Goal: Task Accomplishment & Management: Complete application form

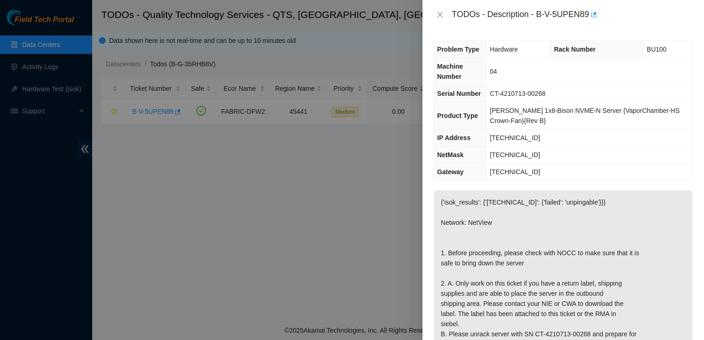
scroll to position [89, 0]
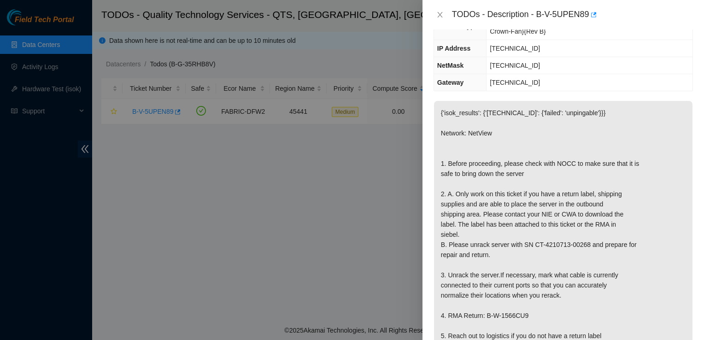
click at [51, 48] on div at bounding box center [352, 170] width 704 height 340
click at [438, 17] on icon "close" at bounding box center [439, 15] width 5 height 6
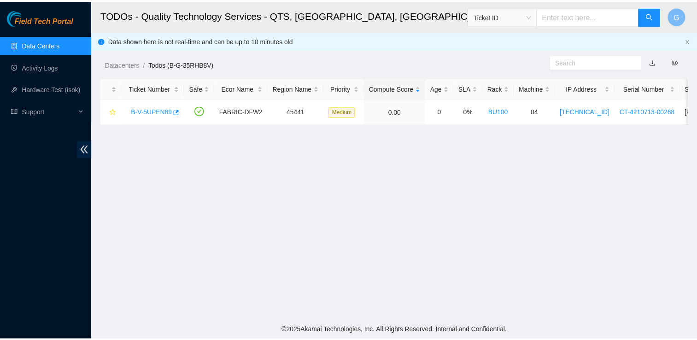
scroll to position [105, 0]
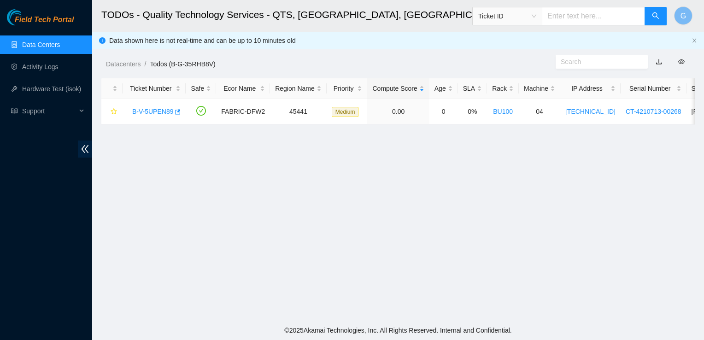
click at [520, 61] on ol "Datacenters / Todos (B-G-35RHB8V) /" at bounding box center [328, 64] width 445 height 10
click at [48, 69] on link "Activity Logs" at bounding box center [40, 66] width 36 height 7
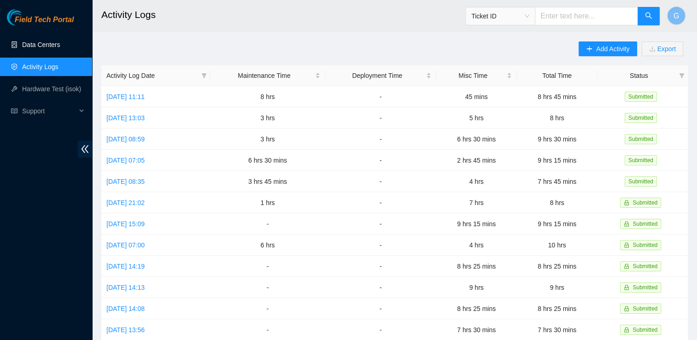
click at [50, 48] on link "Data Centers" at bounding box center [41, 44] width 38 height 7
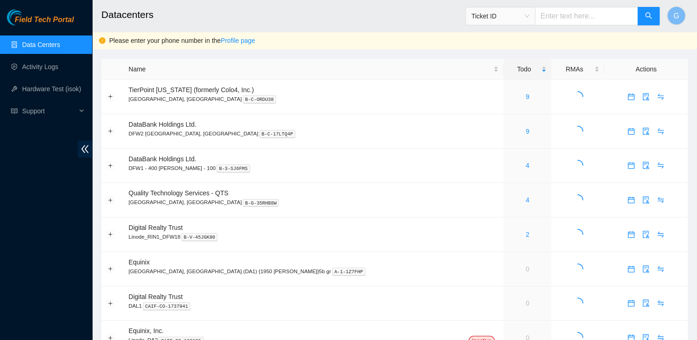
click at [230, 52] on main "Datacenters Ticket ID G Please enter your phone number in the Profile page Name…" at bounding box center [394, 182] width 605 height 364
click at [628, 202] on icon "calendar" at bounding box center [631, 199] width 7 height 7
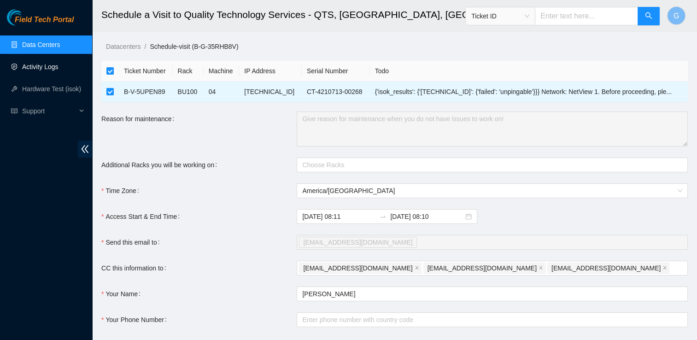
click at [54, 70] on link "Activity Logs" at bounding box center [40, 66] width 36 height 7
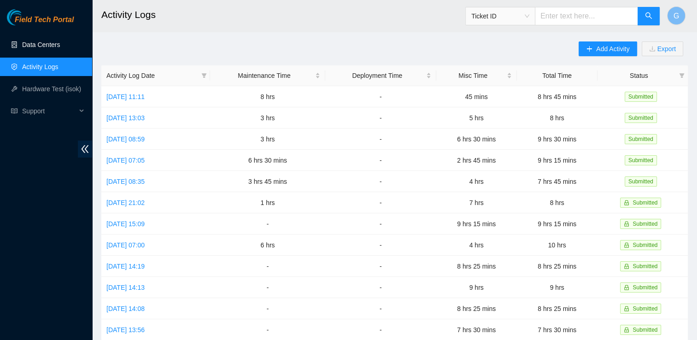
click at [55, 48] on link "Data Centers" at bounding box center [41, 44] width 38 height 7
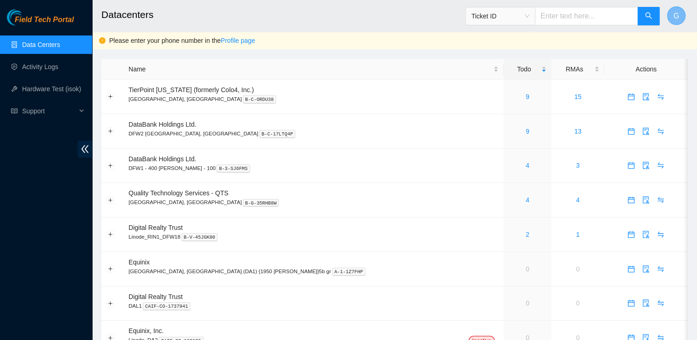
click at [674, 14] on span "G" at bounding box center [677, 16] width 6 height 12
click at [628, 198] on icon "calendar" at bounding box center [631, 200] width 6 height 6
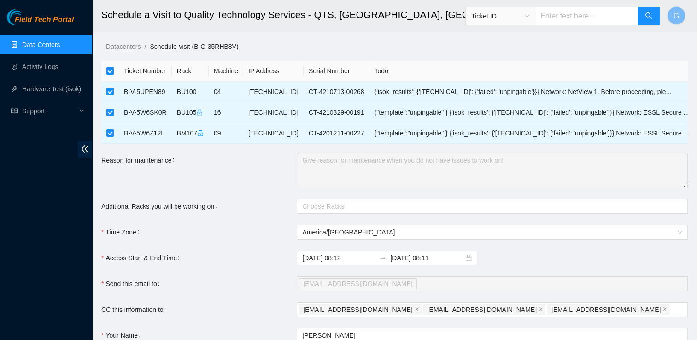
click at [111, 73] on input "checkbox" at bounding box center [109, 70] width 7 height 7
checkbox input "false"
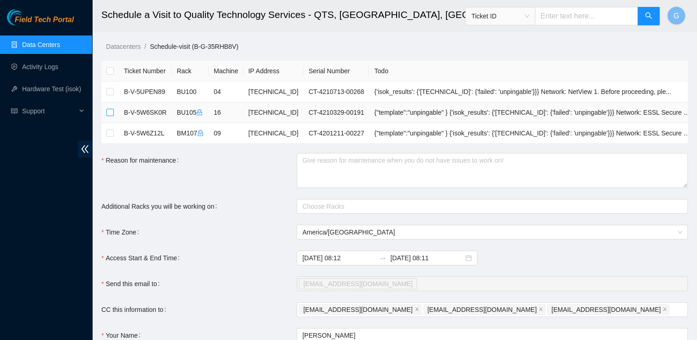
click at [112, 113] on input "checkbox" at bounding box center [109, 112] width 7 height 7
checkbox input "true"
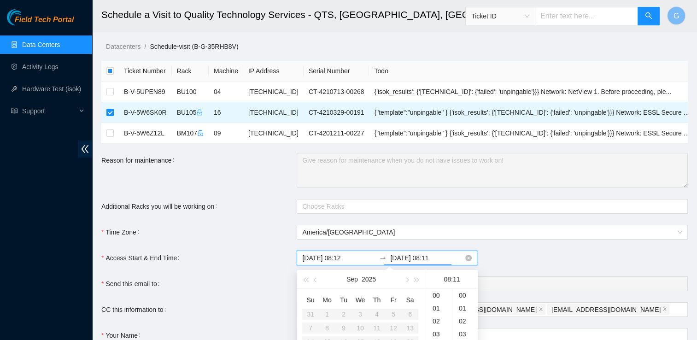
click at [405, 253] on input "2025-09-25 08:11" at bounding box center [426, 258] width 73 height 10
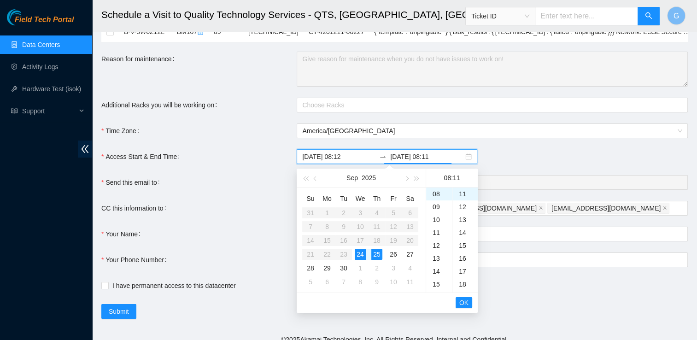
scroll to position [101, 0]
click at [362, 256] on div "24" at bounding box center [360, 254] width 11 height 11
click at [434, 231] on div "23" at bounding box center [439, 235] width 26 height 13
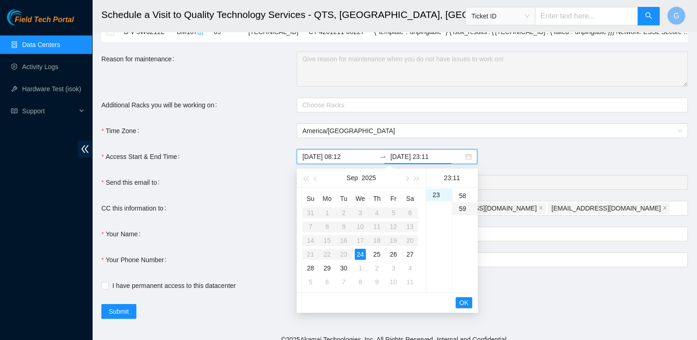
click at [465, 210] on div "59" at bounding box center [464, 208] width 25 height 13
type input "2025-09-24 23:59"
click at [467, 301] on span "OK" at bounding box center [463, 303] width 9 height 10
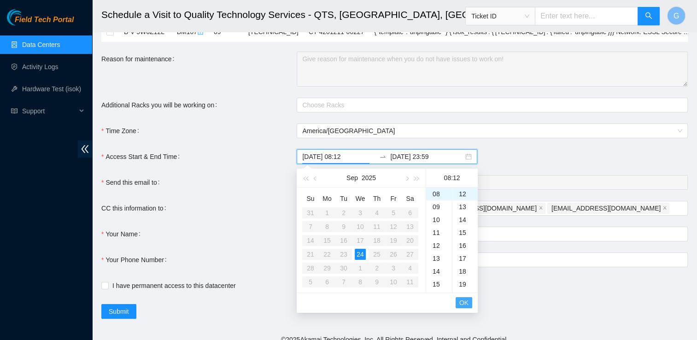
click at [467, 301] on span "OK" at bounding box center [463, 303] width 9 height 10
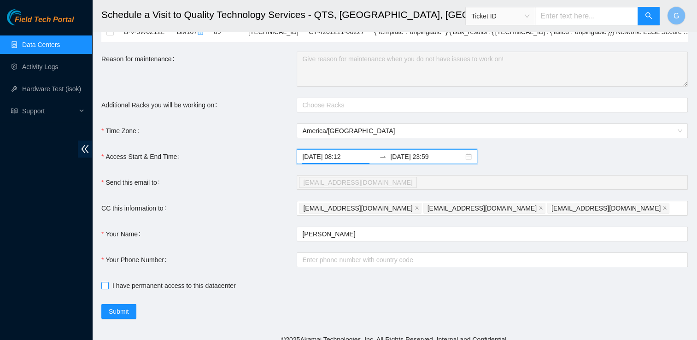
click at [103, 286] on input "I have permanent access to this datacenter" at bounding box center [104, 285] width 6 height 6
checkbox input "true"
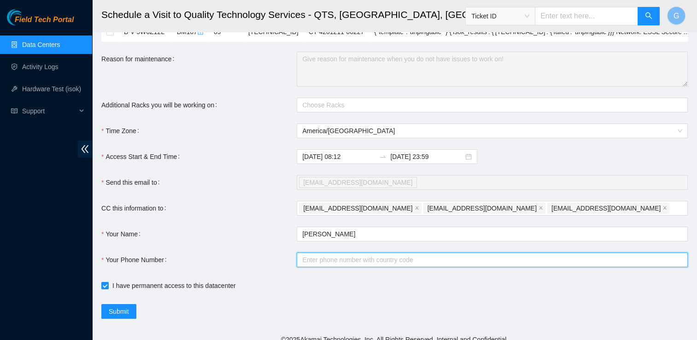
click at [346, 256] on input "Your Phone Number" at bounding box center [492, 259] width 391 height 15
type input "+12144991779"
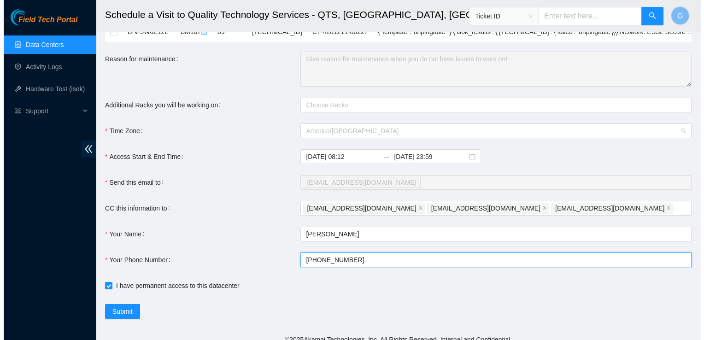
scroll to position [855, 0]
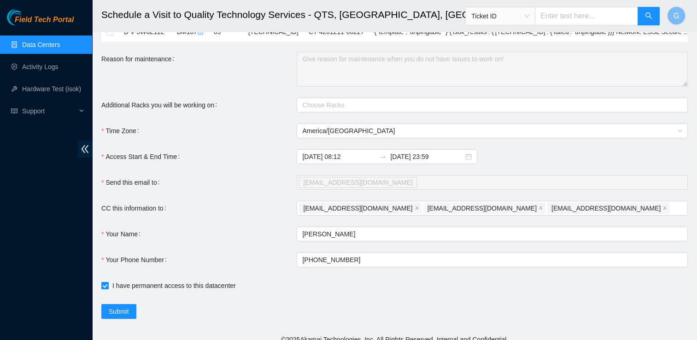
click at [306, 307] on div "Submit" at bounding box center [296, 311] width 391 height 15
click at [120, 309] on span "Submit" at bounding box center [119, 311] width 20 height 10
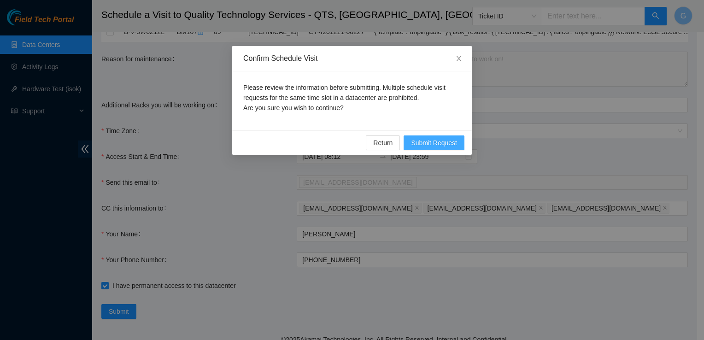
click at [433, 144] on span "Submit Request" at bounding box center [434, 143] width 46 height 10
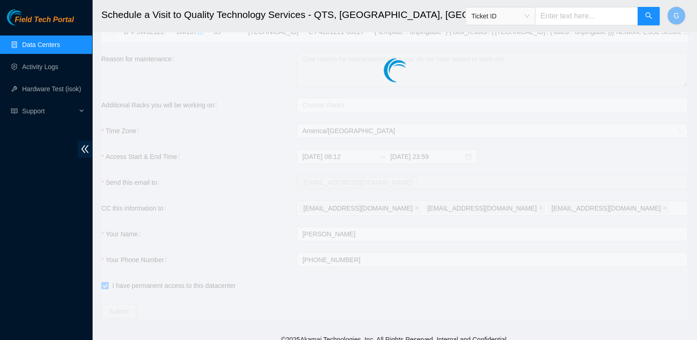
type input "2025-09-24 08:14"
